Goal: Find specific page/section: Find specific page/section

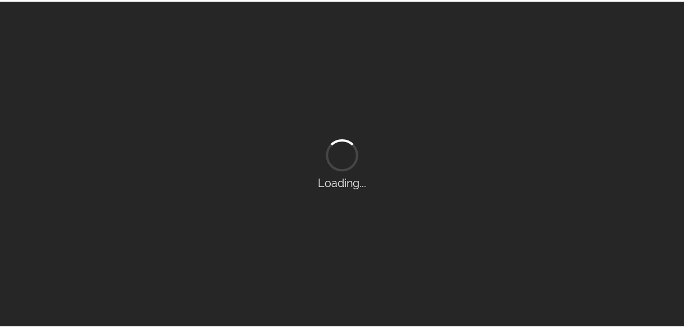
scroll to position [36, 0]
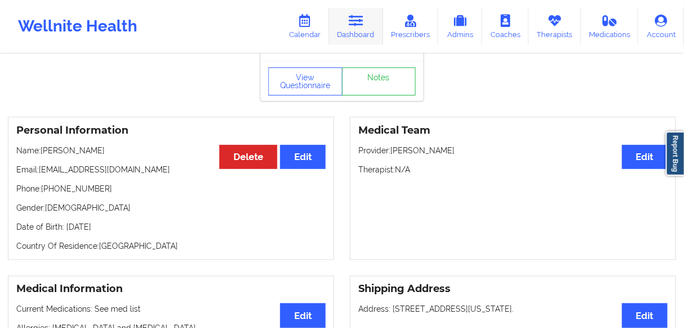
click at [357, 33] on link "Dashboard" at bounding box center [356, 26] width 54 height 37
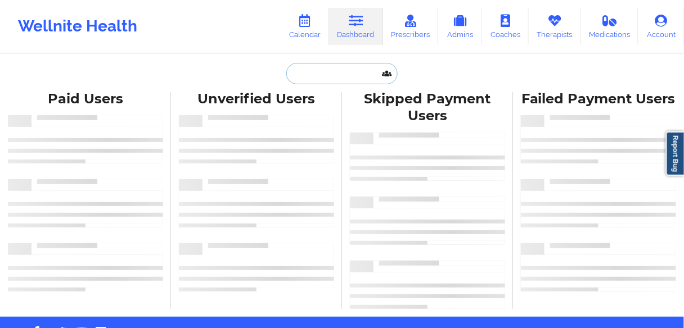
click at [320, 67] on input "text" at bounding box center [341, 73] width 111 height 21
paste input "[PERSON_NAME]"
type input "[PERSON_NAME]"
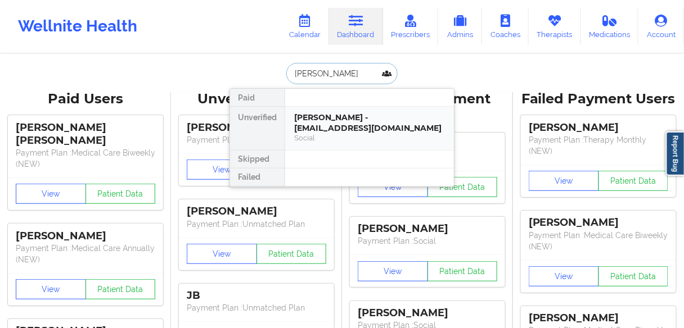
click at [330, 120] on div "[PERSON_NAME] - [EMAIL_ADDRESS][DOMAIN_NAME]" at bounding box center [369, 122] width 151 height 21
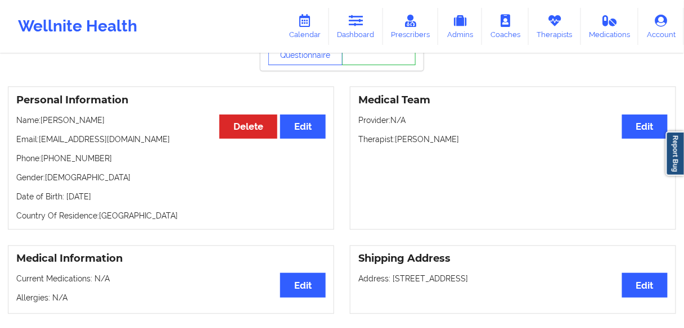
scroll to position [45, 0]
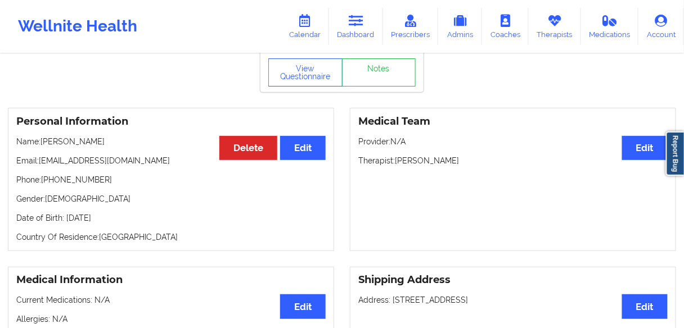
drag, startPoint x: 130, startPoint y: 155, endPoint x: 42, endPoint y: 157, distance: 88.9
click at [42, 147] on p "Name: [PERSON_NAME]" at bounding box center [170, 141] width 309 height 11
copy p "[PERSON_NAME]"
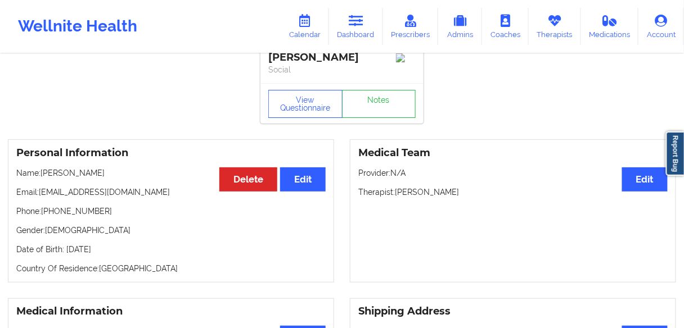
scroll to position [0, 0]
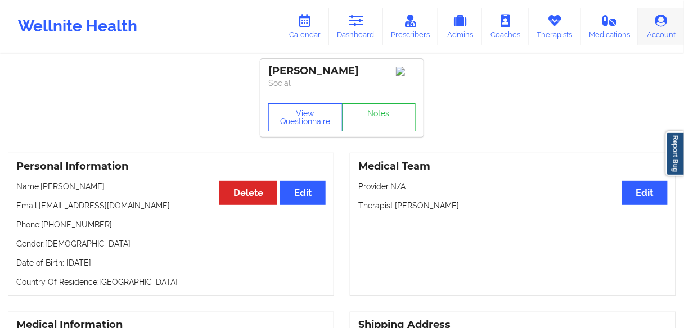
drag, startPoint x: 359, startPoint y: 31, endPoint x: 683, endPoint y: 42, distance: 324.1
click at [359, 31] on link "Dashboard" at bounding box center [356, 26] width 54 height 37
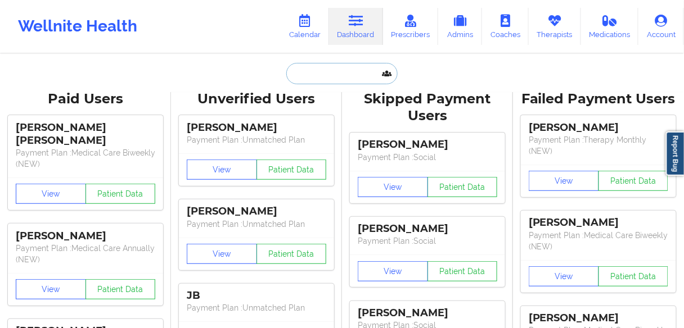
click at [322, 78] on input "text" at bounding box center [341, 73] width 111 height 21
paste input "[PERSON_NAME]"
type input "[PERSON_NAME]"
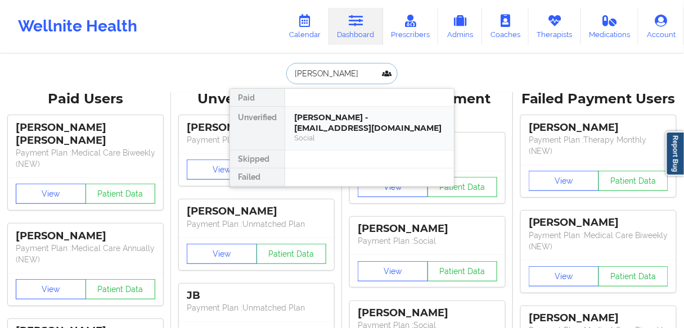
click at [327, 127] on div "[PERSON_NAME] - [EMAIL_ADDRESS][DOMAIN_NAME]" at bounding box center [369, 122] width 151 height 21
